Goal: Task Accomplishment & Management: Use online tool/utility

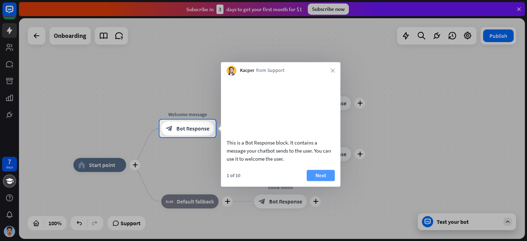
click at [327, 181] on button "Next" at bounding box center [321, 175] width 28 height 11
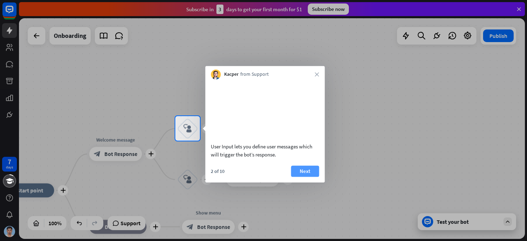
click at [305, 177] on button "Next" at bounding box center [305, 171] width 28 height 11
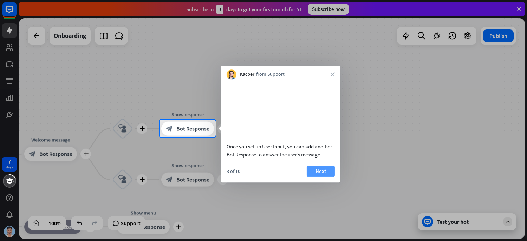
click at [308, 177] on button "Next" at bounding box center [321, 171] width 28 height 11
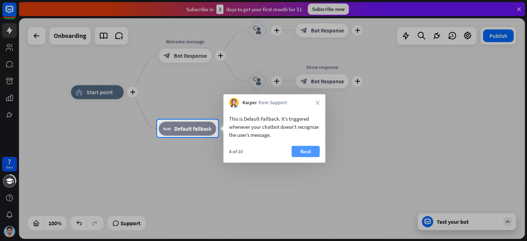
click at [315, 151] on button "Next" at bounding box center [306, 151] width 28 height 11
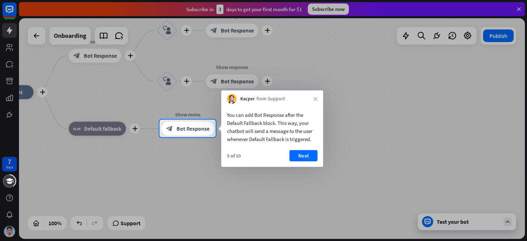
click at [327, 155] on div at bounding box center [263, 189] width 527 height 104
click at [306, 155] on button "Next" at bounding box center [303, 155] width 28 height 11
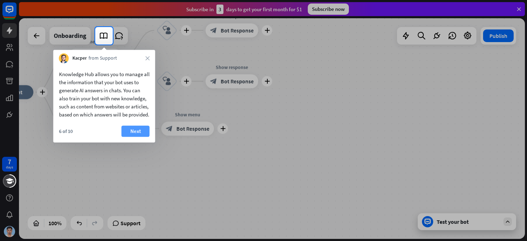
click at [132, 137] on button "Next" at bounding box center [136, 131] width 28 height 11
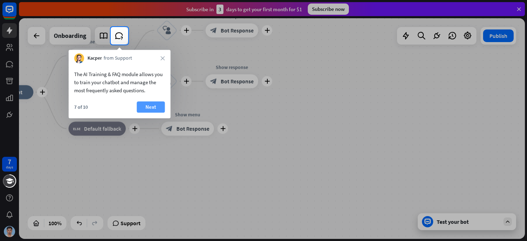
click at [145, 109] on button "Next" at bounding box center [151, 107] width 28 height 11
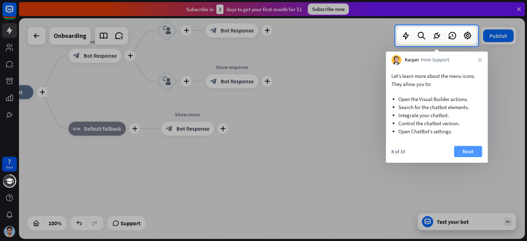
drag, startPoint x: 460, startPoint y: 151, endPoint x: 464, endPoint y: 151, distance: 4.6
click at [464, 151] on div "8 of 10 Next" at bounding box center [437, 154] width 102 height 17
click at [464, 151] on button "Next" at bounding box center [468, 151] width 28 height 11
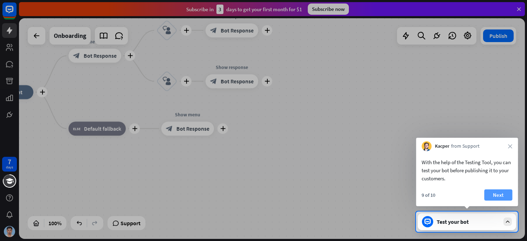
click at [493, 195] on button "Next" at bounding box center [498, 195] width 28 height 11
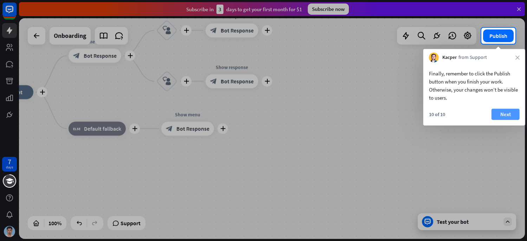
click at [501, 113] on button "Next" at bounding box center [505, 114] width 28 height 11
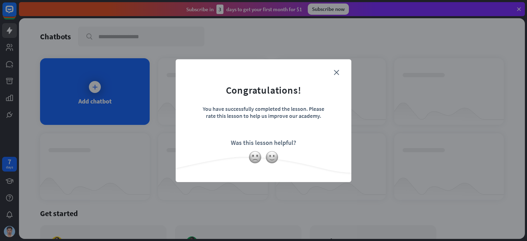
click at [341, 73] on form "Congratulations! You have successfully completed the lesson. Please rate this l…" at bounding box center [263, 110] width 158 height 84
click at [86, 74] on div "close Congratulations! You have successfully completed the lesson. Please rate …" at bounding box center [263, 120] width 527 height 241
click at [333, 70] on form "Congratulations! You have successfully completed the lesson. Please rate this l…" at bounding box center [263, 110] width 158 height 84
click at [336, 70] on icon "close" at bounding box center [336, 72] width 5 height 5
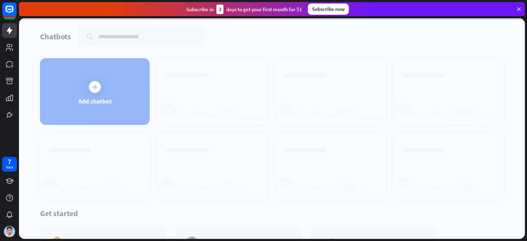
click at [116, 92] on div at bounding box center [272, 128] width 506 height 221
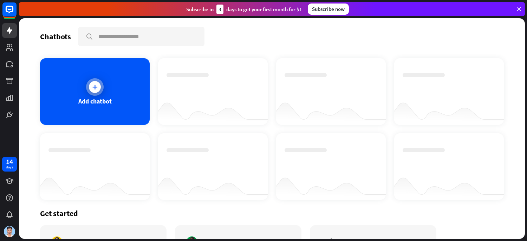
click at [96, 78] on div at bounding box center [95, 87] width 18 height 18
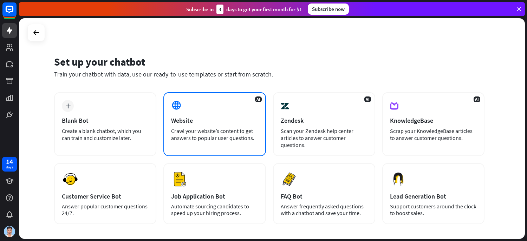
click at [213, 133] on div "Crawl your website’s content to get answers to popular user questions." at bounding box center [214, 135] width 87 height 14
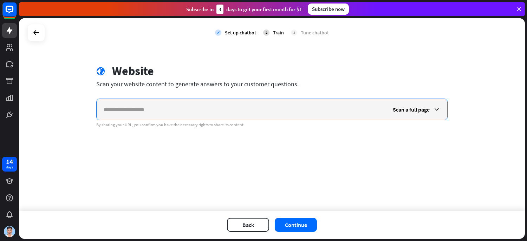
paste input "**********"
type input "**********"
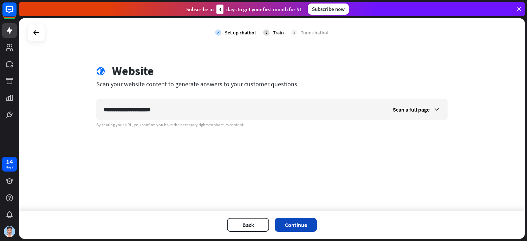
click at [304, 227] on button "Continue" at bounding box center [296, 225] width 42 height 14
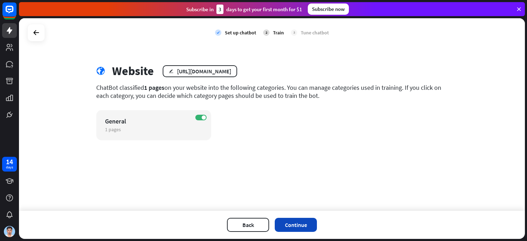
click at [290, 225] on button "Continue" at bounding box center [296, 225] width 42 height 14
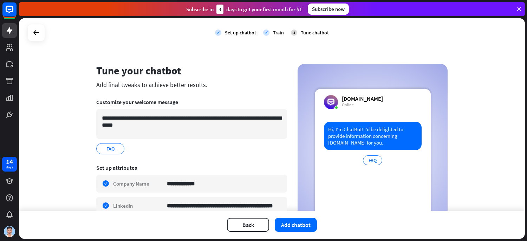
scroll to position [54, 0]
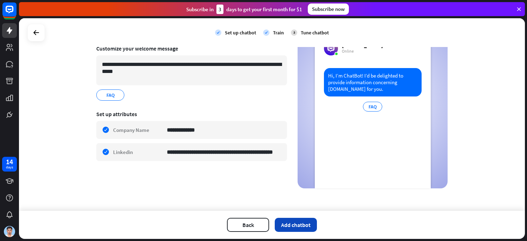
click at [296, 226] on button "Add chatbot" at bounding box center [296, 225] width 42 height 14
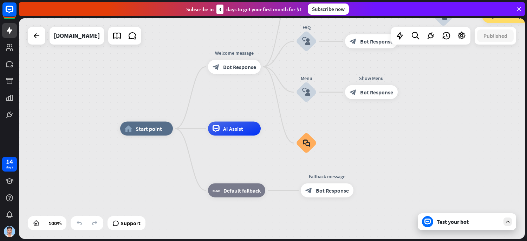
click at [456, 227] on div "Test your bot" at bounding box center [467, 222] width 98 height 17
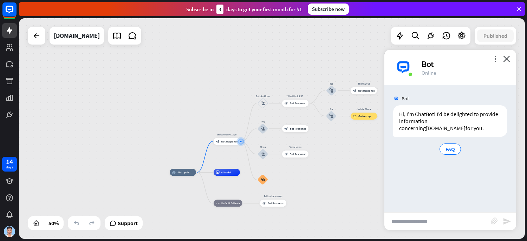
click at [502, 59] on div "Bot" at bounding box center [465, 64] width 86 height 11
click at [455, 148] on span "FAQ" at bounding box center [449, 149] width 9 height 7
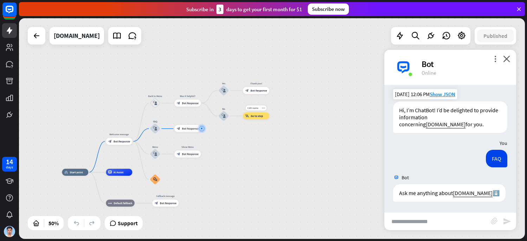
scroll to position [11, 0]
click at [421, 223] on input "text" at bounding box center [437, 222] width 106 height 18
type input "**********"
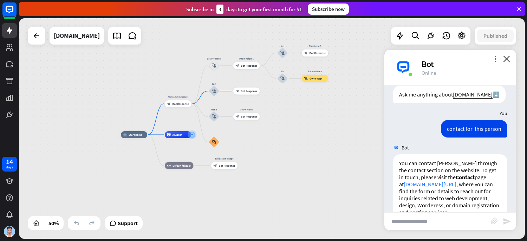
scroll to position [129, 0]
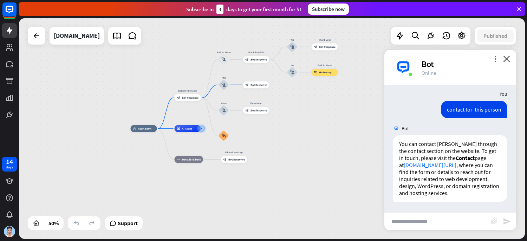
click at [433, 216] on input "text" at bounding box center [437, 222] width 106 height 18
type input "*********"
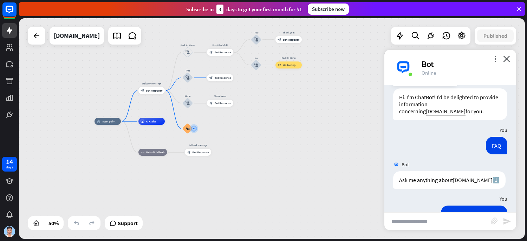
scroll to position [0, 0]
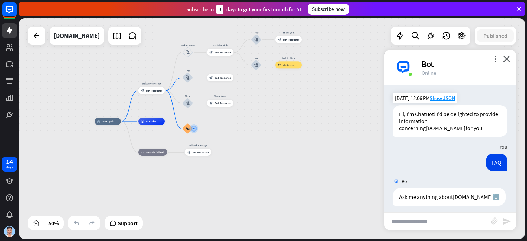
click at [511, 58] on div "more_vert close Bot Online" at bounding box center [450, 67] width 132 height 35
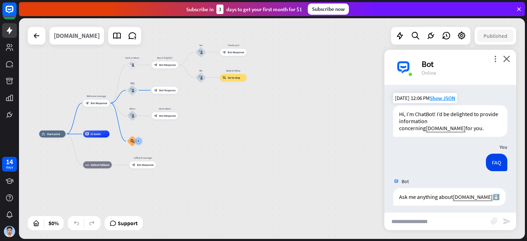
click at [63, 37] on div "[DOMAIN_NAME]" at bounding box center [77, 36] width 46 height 18
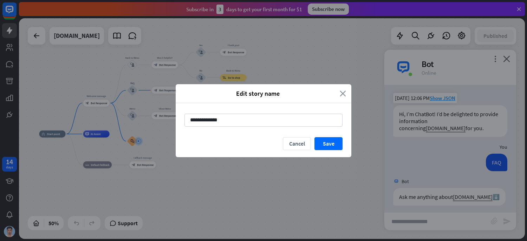
click at [342, 92] on icon "close" at bounding box center [343, 94] width 6 height 8
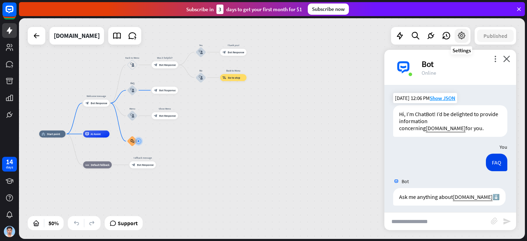
click at [465, 35] on icon at bounding box center [461, 35] width 9 height 9
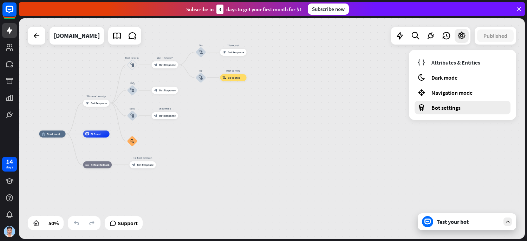
click at [439, 102] on div "Bot settings" at bounding box center [463, 108] width 96 height 14
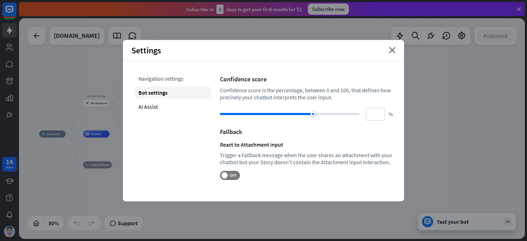
click at [160, 82] on div "Navigation settings" at bounding box center [172, 78] width 77 height 13
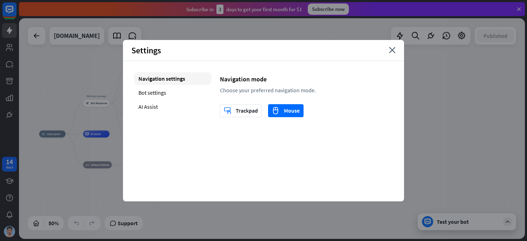
drag, startPoint x: 392, startPoint y: 51, endPoint x: 389, endPoint y: 63, distance: 12.5
click at [392, 51] on icon "close" at bounding box center [392, 50] width 7 height 6
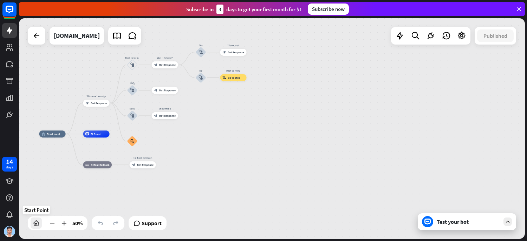
click at [33, 226] on icon at bounding box center [36, 223] width 7 height 7
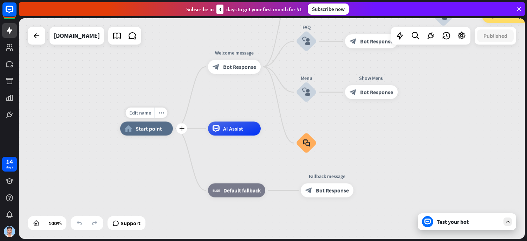
click at [143, 127] on span "Start point" at bounding box center [149, 128] width 26 height 7
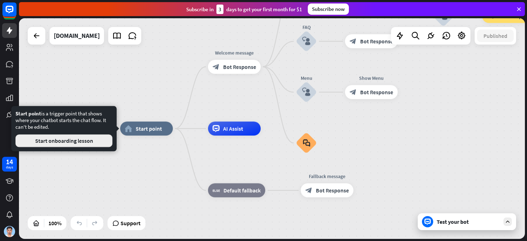
click at [73, 141] on button "Start onboarding lesson" at bounding box center [63, 141] width 97 height 13
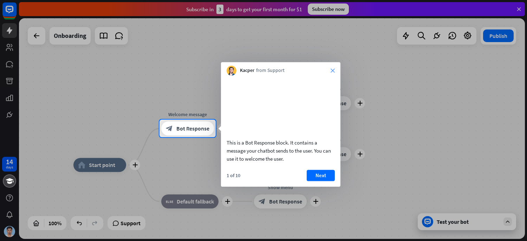
click at [334, 69] on div "Kacper from Support close" at bounding box center [280, 68] width 119 height 13
click at [311, 180] on button "Next" at bounding box center [321, 175] width 28 height 11
